Goal: Entertainment & Leisure: Consume media (video, audio)

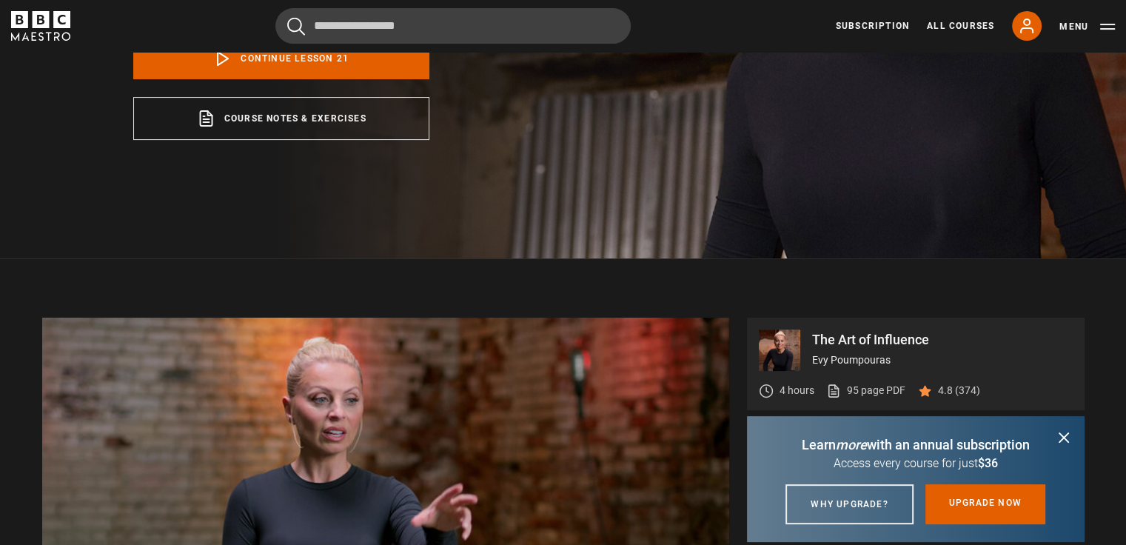
scroll to position [601, 0]
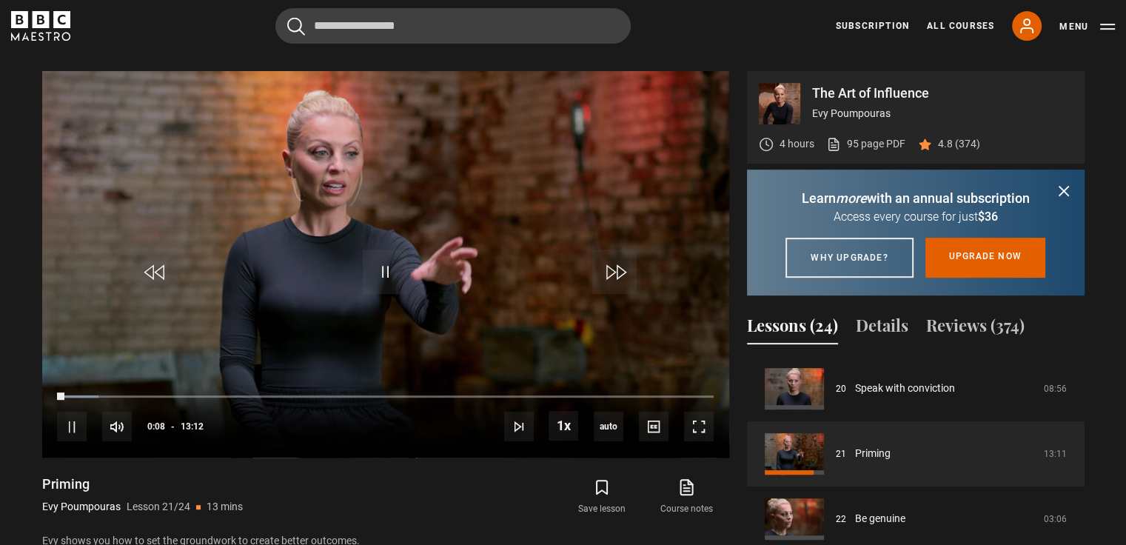
click at [469, 322] on video "Video Player" at bounding box center [385, 264] width 687 height 387
click at [376, 275] on span "Video Player" at bounding box center [385, 272] width 44 height 44
click at [551, 227] on video "Video Player" at bounding box center [385, 264] width 687 height 387
click at [387, 258] on span "Video Player" at bounding box center [385, 272] width 44 height 44
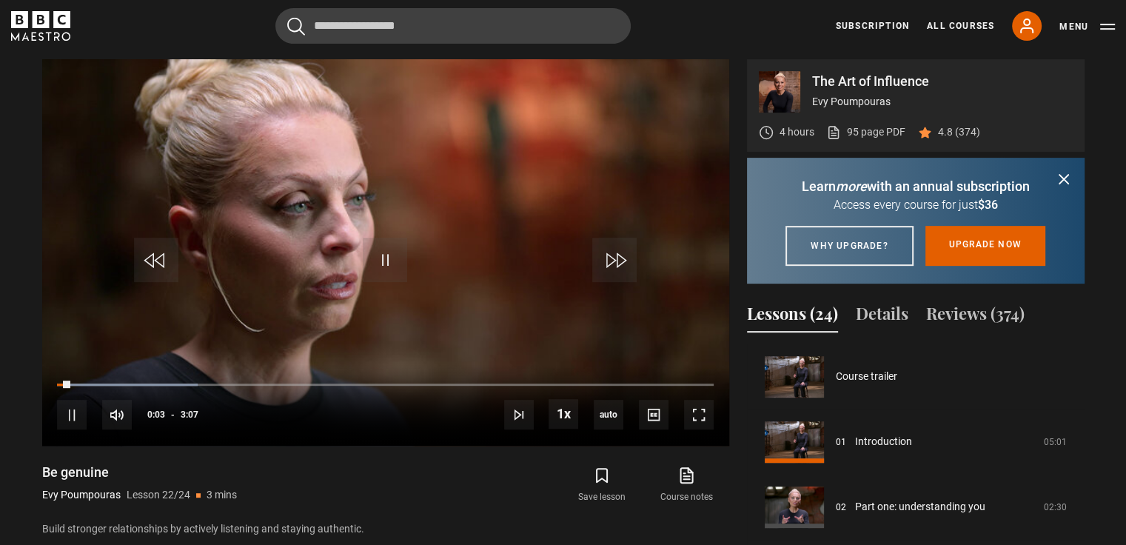
click at [429, 270] on video "Video Player" at bounding box center [385, 252] width 687 height 387
